Goal: Task Accomplishment & Management: Use online tool/utility

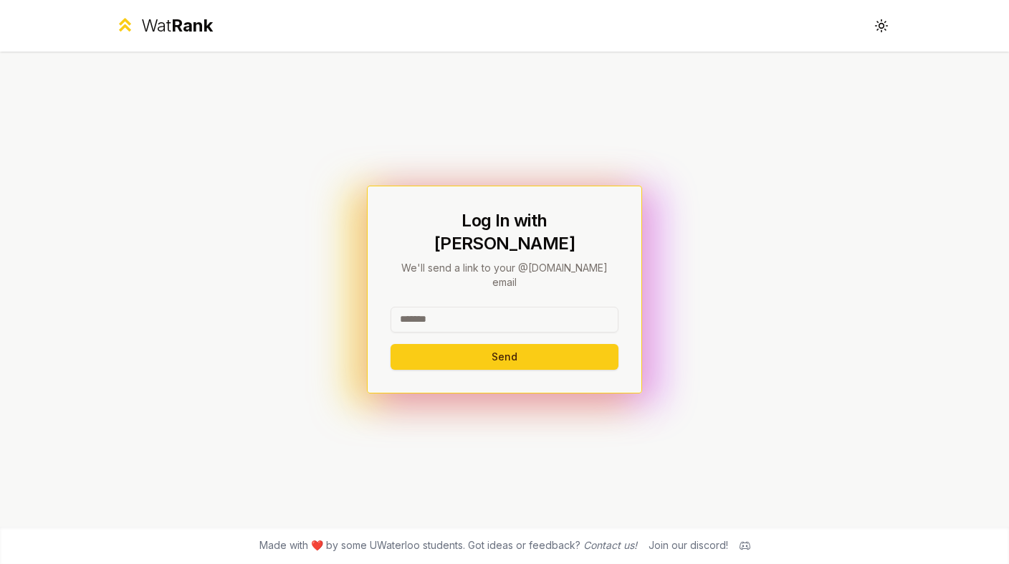
click at [518, 277] on div "Log In with WatIAM We'll send a link to your @[DOMAIN_NAME] email Send" at bounding box center [505, 289] width 228 height 161
click at [503, 307] on input at bounding box center [505, 320] width 228 height 26
click at [391, 344] on button "Send" at bounding box center [505, 357] width 228 height 26
type input "******"
click at [391, 344] on button "Send" at bounding box center [505, 357] width 228 height 26
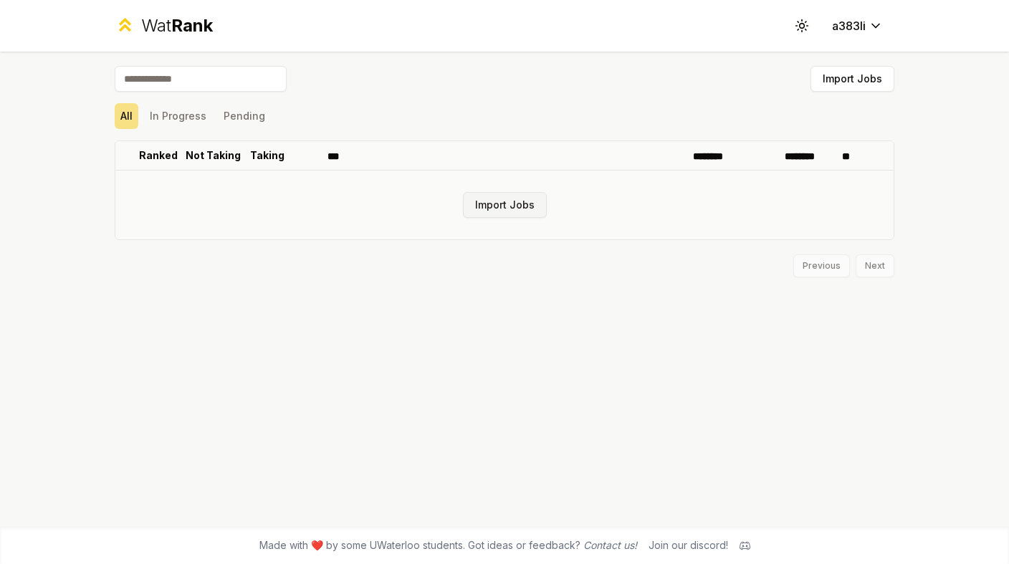
click at [500, 192] on button "Import Jobs" at bounding box center [505, 205] width 84 height 26
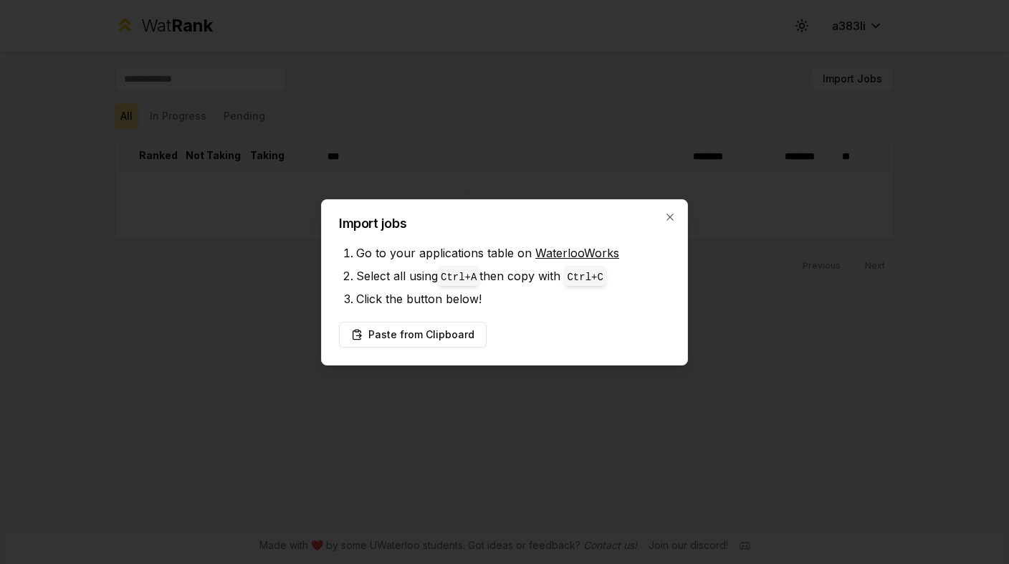
click at [578, 249] on link "WaterlooWorks" at bounding box center [577, 253] width 84 height 14
click at [440, 333] on button "Paste from Clipboard" at bounding box center [413, 335] width 148 height 26
click at [413, 335] on button "Paste from Clipboard" at bounding box center [413, 335] width 148 height 26
click at [413, 328] on button "Paste from Clipboard" at bounding box center [413, 335] width 148 height 26
click at [405, 267] on li "Select all using Ctrl+ A then copy with Ctrl+ C" at bounding box center [513, 275] width 314 height 23
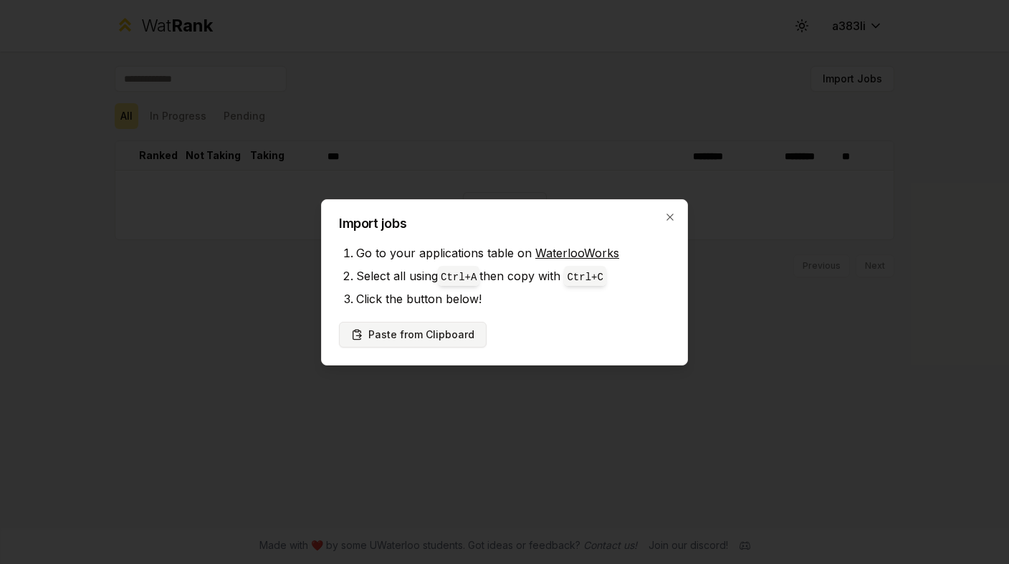
click at [393, 331] on button "Paste from Clipboard" at bounding box center [413, 335] width 148 height 26
click at [431, 334] on button "Paste from Clipboard" at bounding box center [413, 335] width 148 height 26
click at [416, 330] on button "Paste from Clipboard" at bounding box center [413, 335] width 148 height 26
click at [436, 344] on div "Import jobs Go to your applications table on WaterlooWorks Select all using Ctr…" at bounding box center [504, 282] width 367 height 166
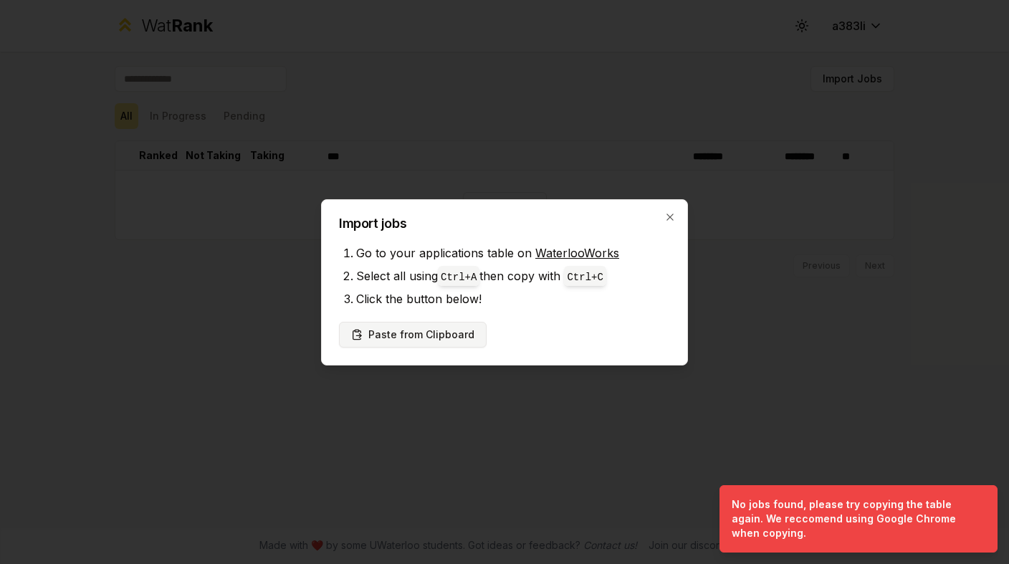
click at [436, 344] on div "Import jobs Go to your applications table on WaterlooWorks Select all using Ctr…" at bounding box center [504, 282] width 367 height 166
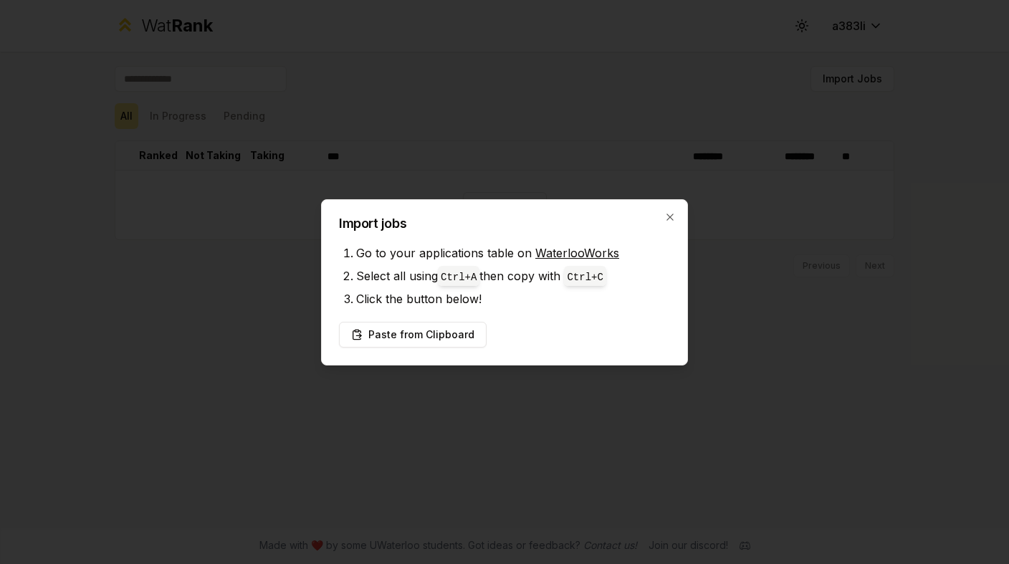
click at [507, 338] on div "Paste from Clipboard" at bounding box center [504, 335] width 331 height 26
click at [421, 332] on button "Paste from Clipboard" at bounding box center [413, 335] width 148 height 26
click at [411, 331] on button "Paste from Clipboard" at bounding box center [413, 335] width 148 height 26
click at [387, 331] on button "Paste from Clipboard" at bounding box center [413, 335] width 148 height 26
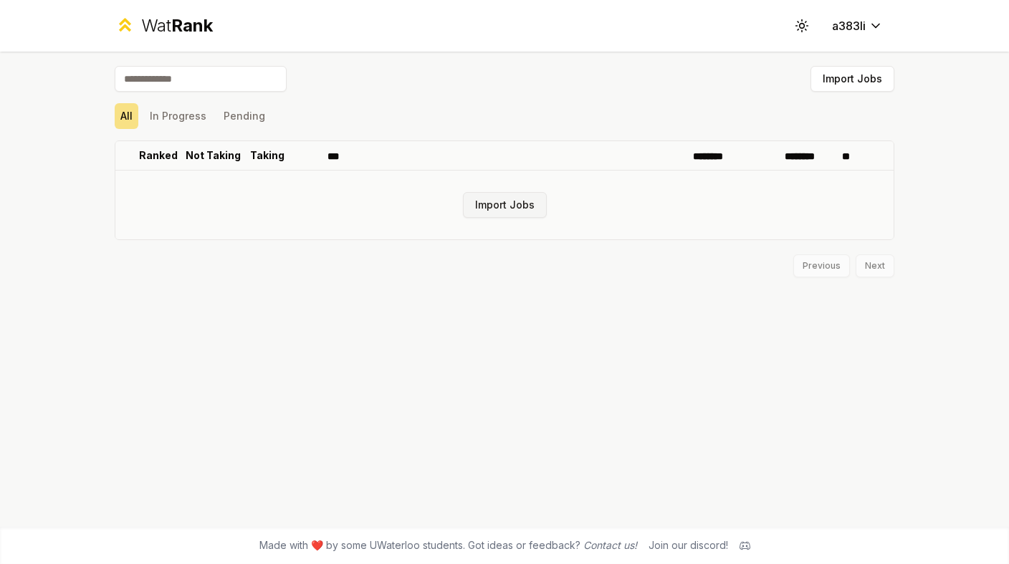
click at [485, 197] on button "Import Jobs" at bounding box center [505, 205] width 84 height 26
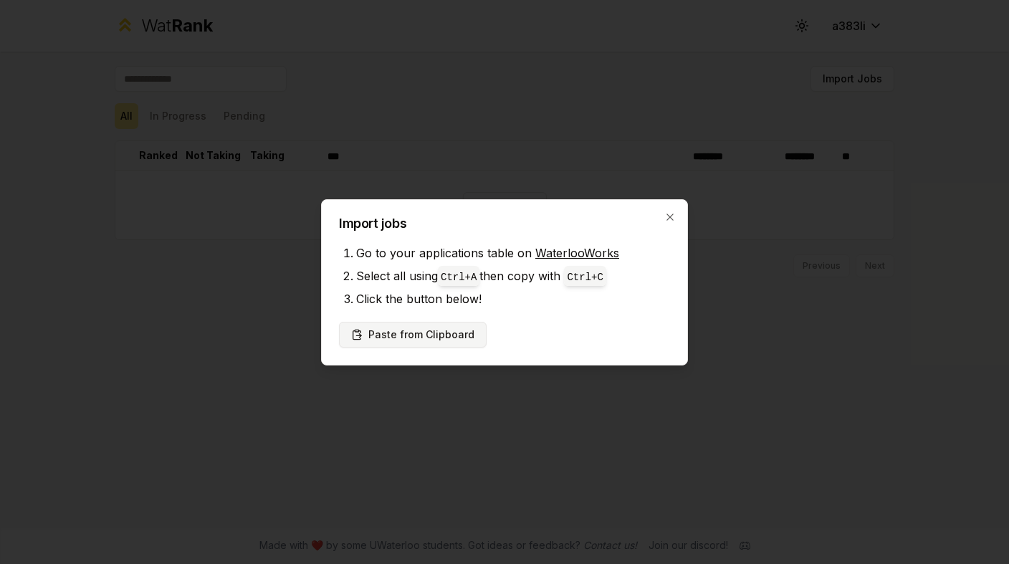
click at [438, 326] on button "Paste from Clipboard" at bounding box center [413, 335] width 148 height 26
click at [577, 264] on li "Go to your applications table on WaterlooWorks" at bounding box center [513, 253] width 314 height 23
click at [664, 221] on icon "button" at bounding box center [669, 216] width 11 height 11
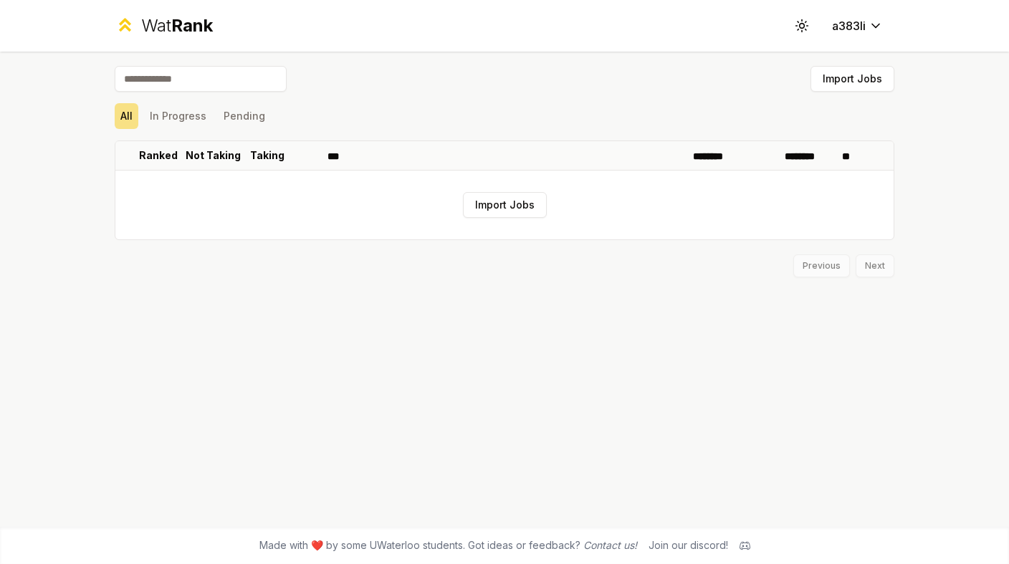
click at [818, 357] on div "Import Jobs All In Progress Pending Ranked Not Taking Taking *** ******** *****…" at bounding box center [505, 289] width 826 height 475
click at [511, 346] on div "Import Jobs All In Progress Pending Ranked Not Taking Taking *** ******** *****…" at bounding box center [505, 289] width 826 height 475
click at [504, 195] on button "Import Jobs" at bounding box center [505, 205] width 84 height 26
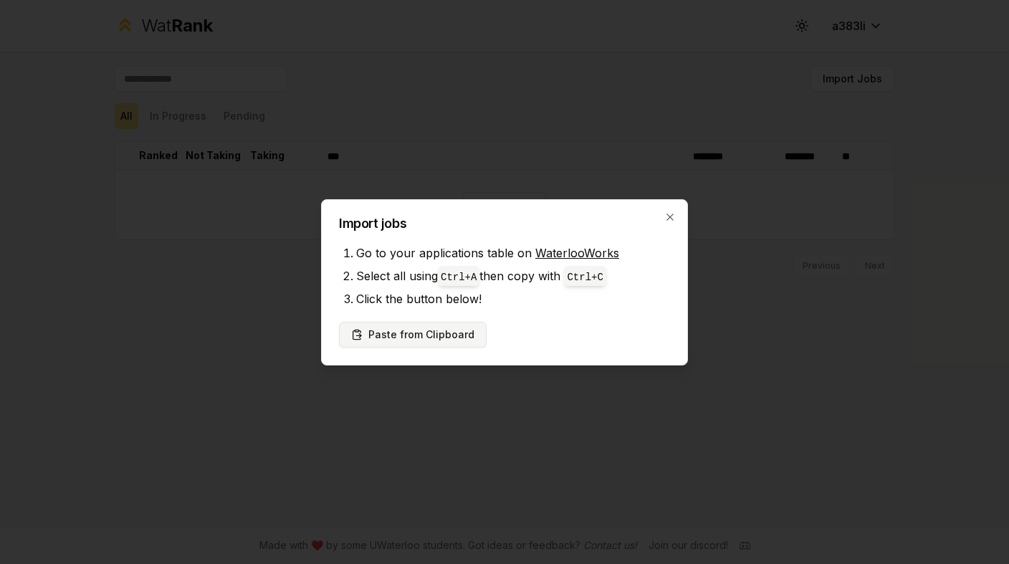
click at [426, 339] on button "Paste from Clipboard" at bounding box center [413, 335] width 148 height 26
click at [664, 219] on icon "button" at bounding box center [669, 216] width 11 height 11
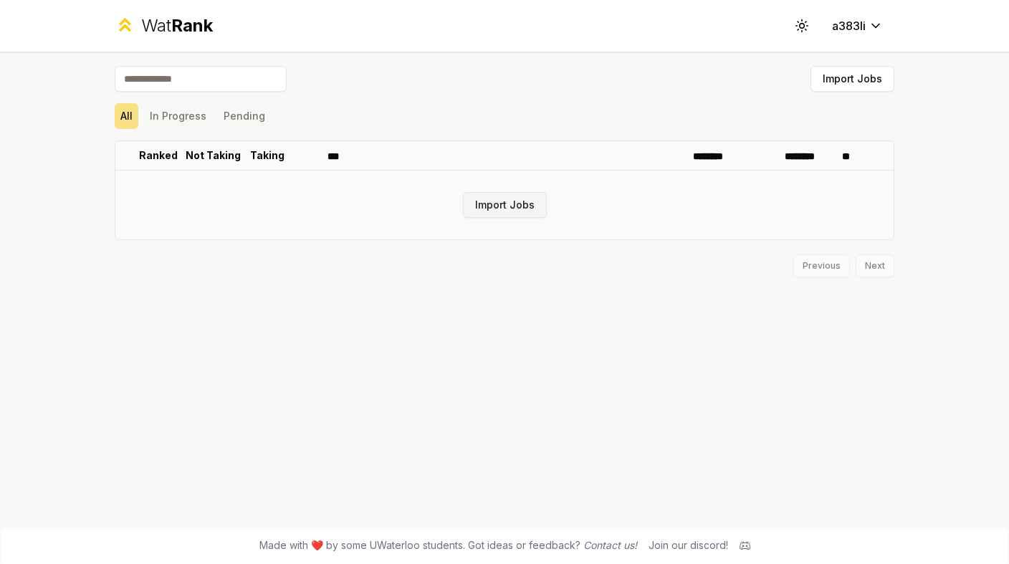
click at [496, 192] on button "Import Jobs" at bounding box center [505, 205] width 84 height 26
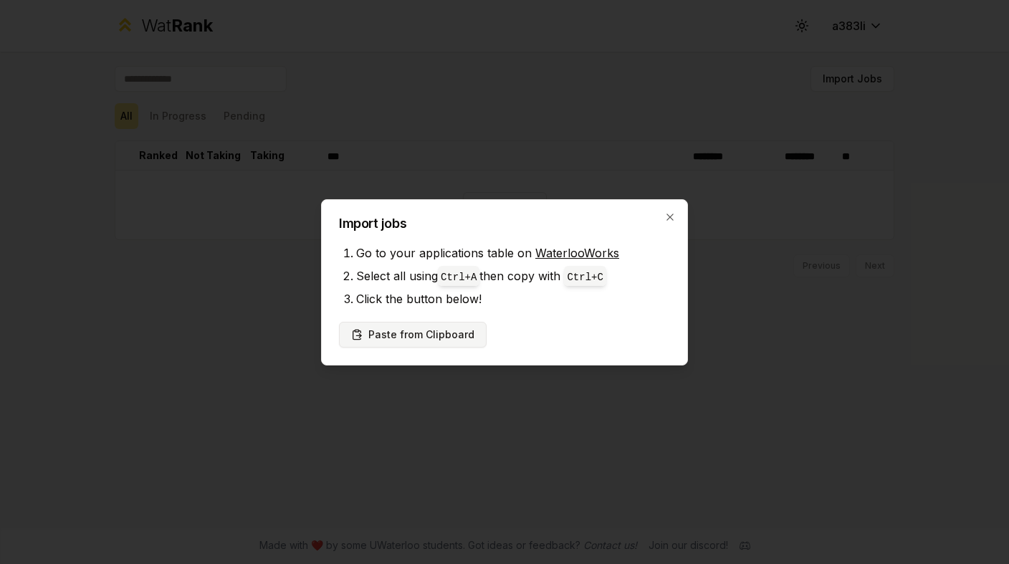
click at [415, 330] on button "Paste from Clipboard" at bounding box center [413, 335] width 148 height 26
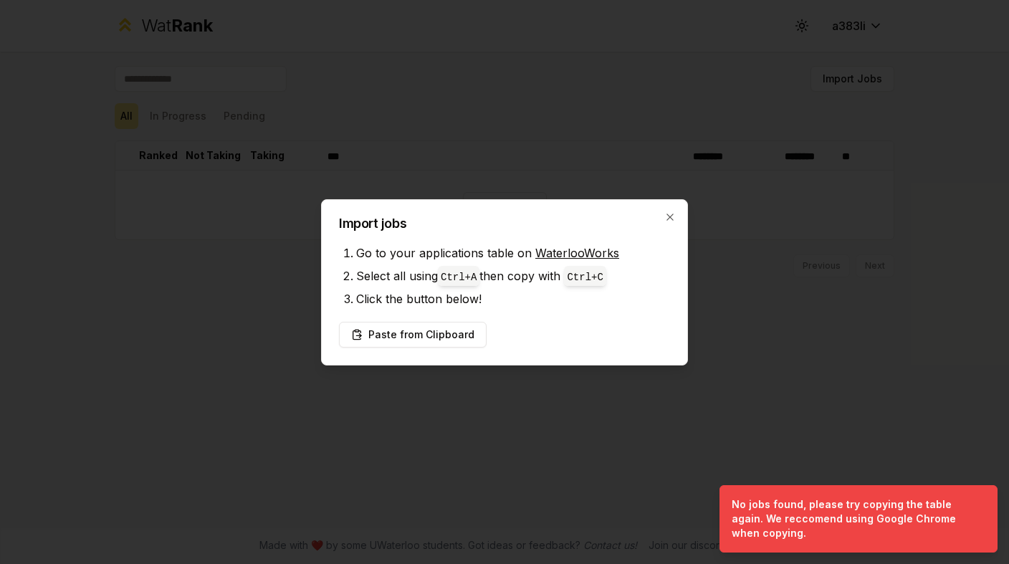
click at [994, 174] on div at bounding box center [504, 282] width 1009 height 564
